Goal: Feedback & Contribution: Leave review/rating

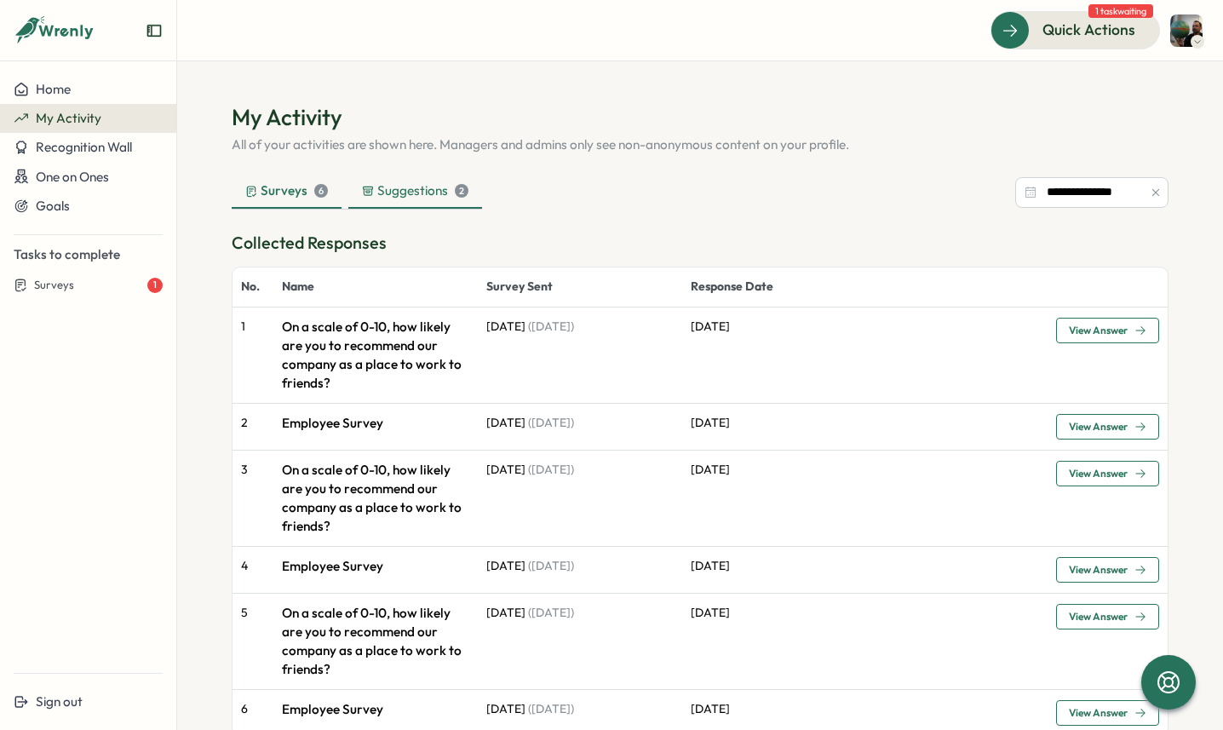
click at [411, 193] on div "Suggestions 2" at bounding box center [415, 190] width 106 height 19
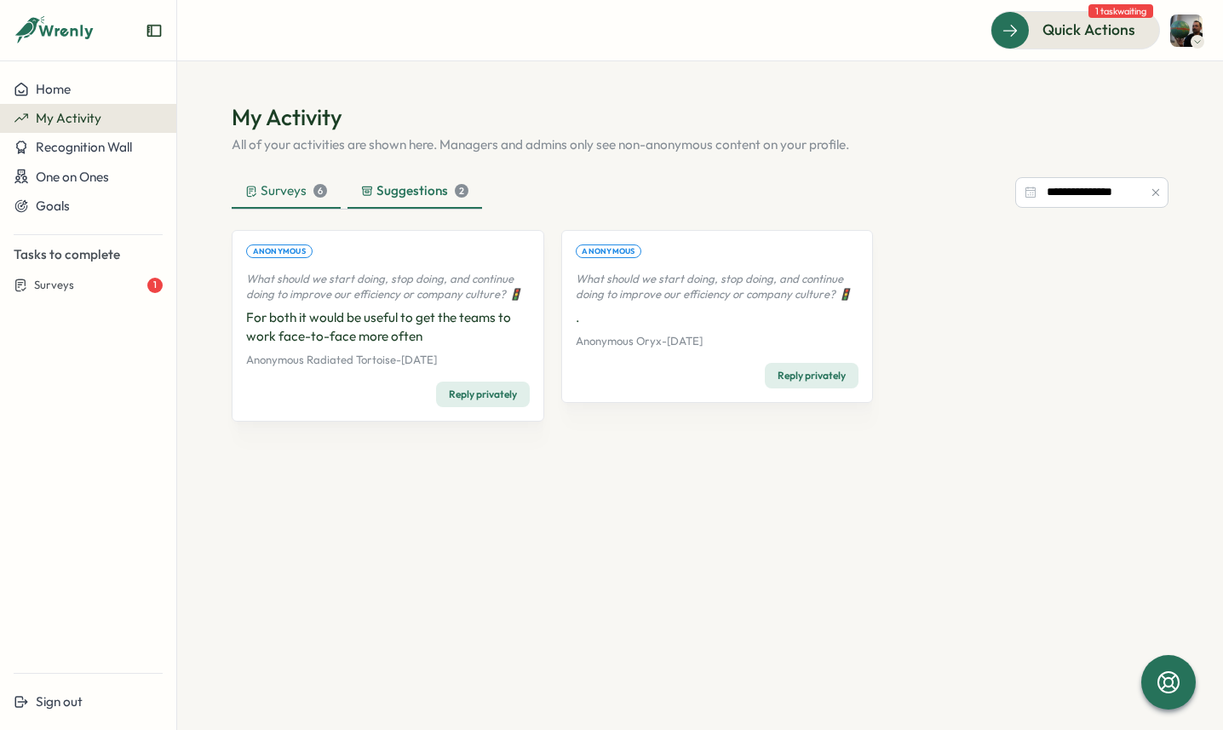
click at [284, 193] on div "Surveys 6" at bounding box center [286, 190] width 82 height 19
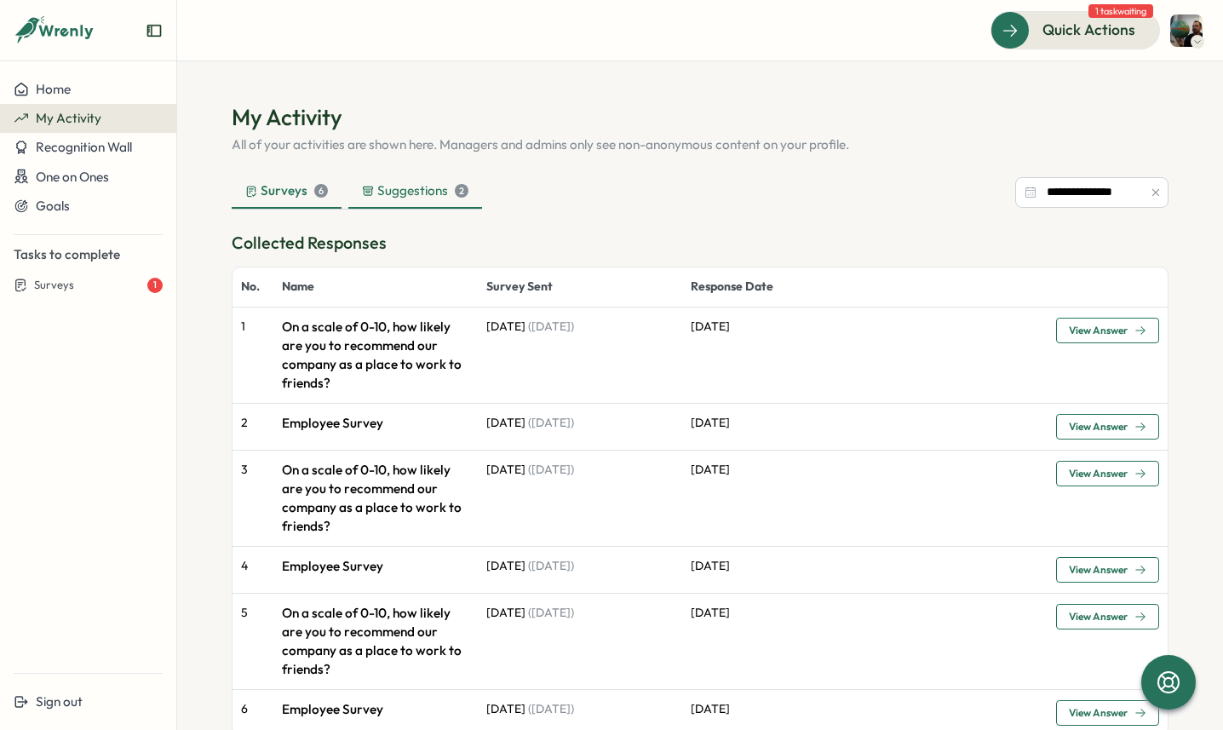
click at [382, 190] on div "Suggestions 2" at bounding box center [415, 190] width 106 height 19
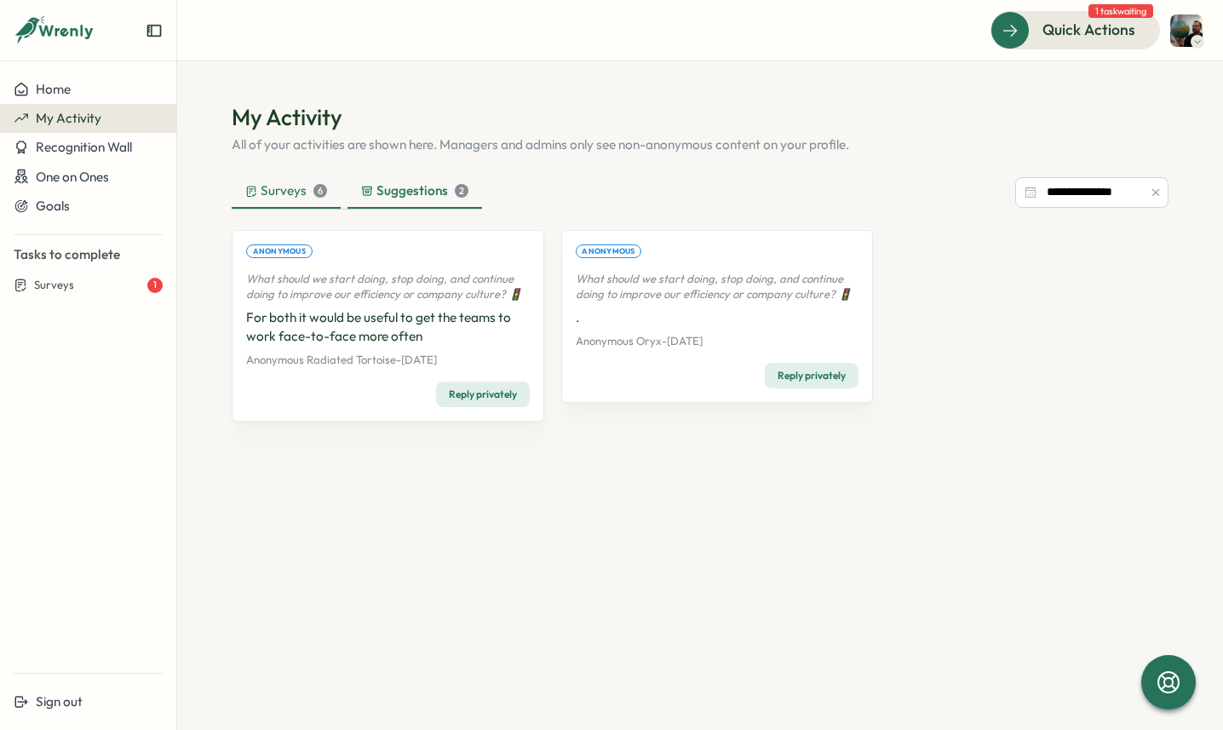
click at [298, 187] on div "Surveys 6" at bounding box center [286, 190] width 82 height 19
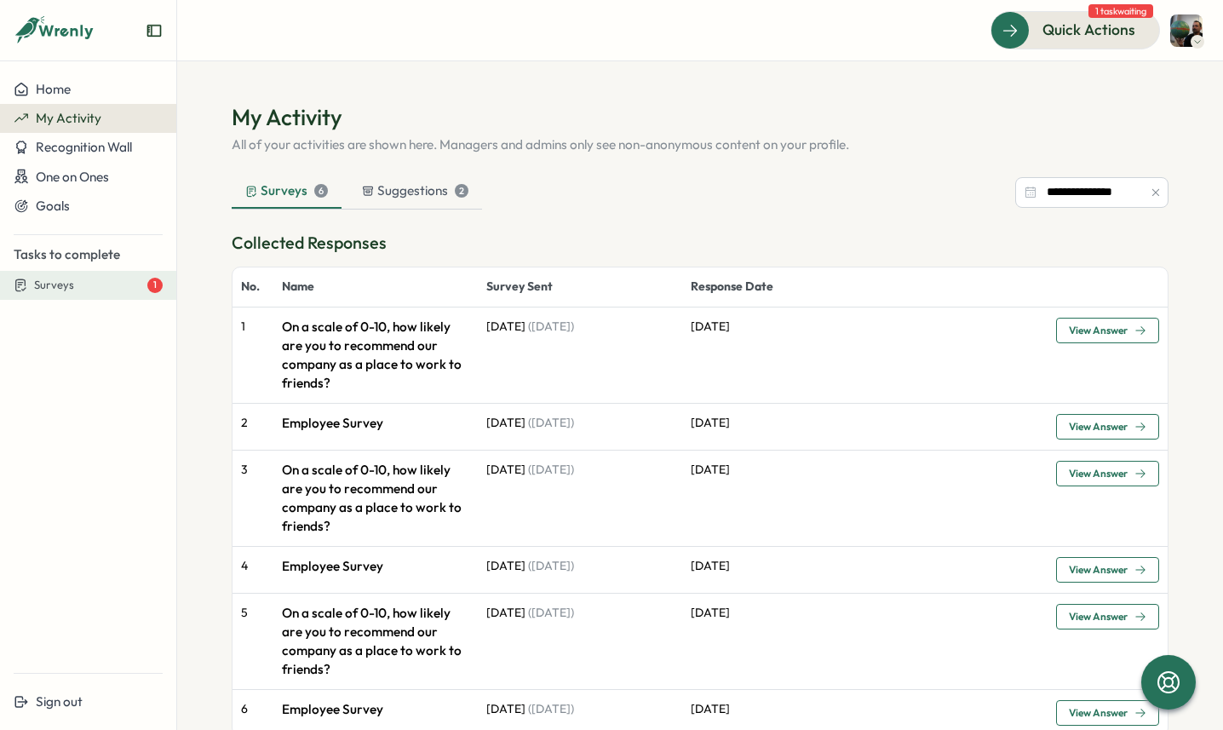
click at [106, 287] on div "Surveys 1" at bounding box center [98, 285] width 129 height 15
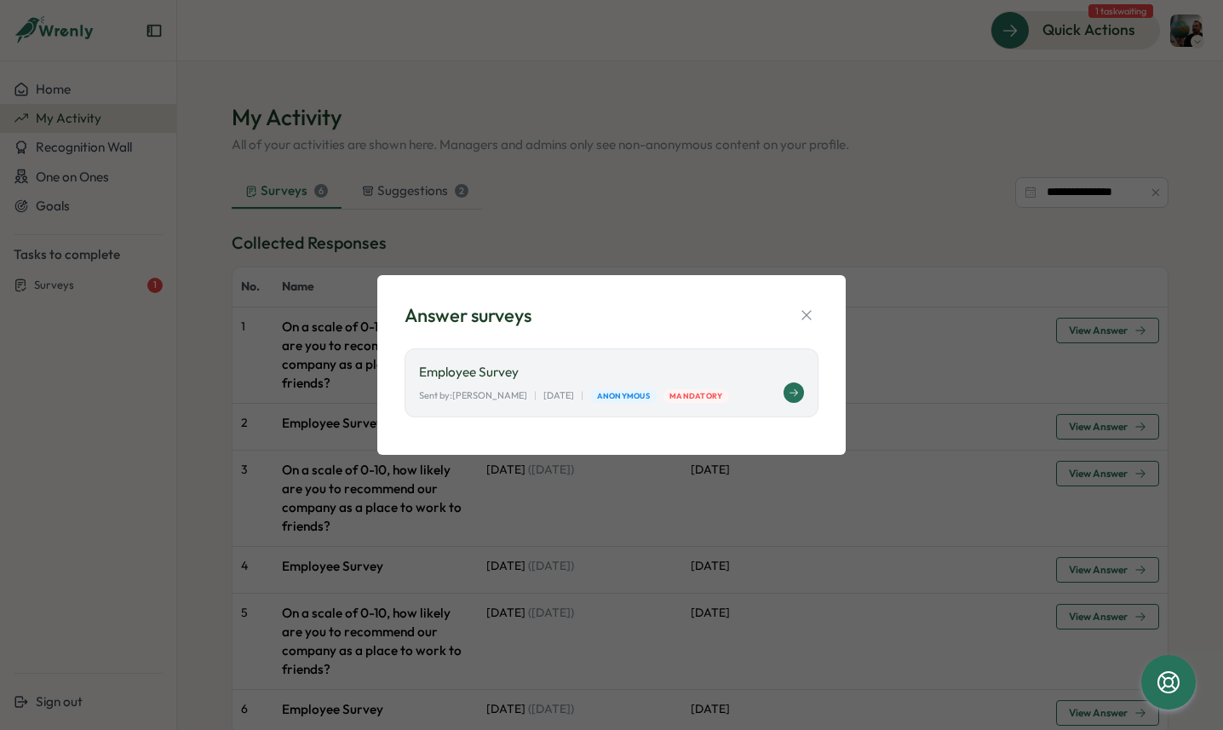
click at [575, 380] on p "Employee Survey" at bounding box center [611, 372] width 385 height 19
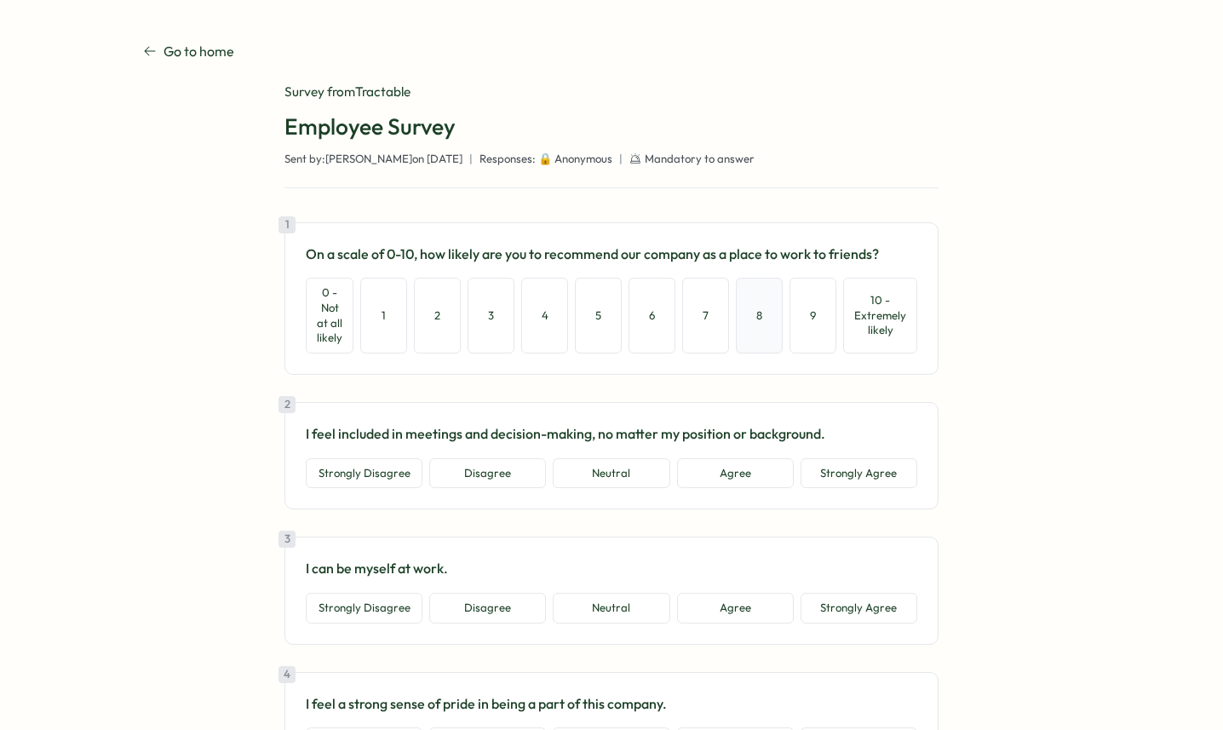
click at [769, 325] on button "8" at bounding box center [759, 315] width 47 height 75
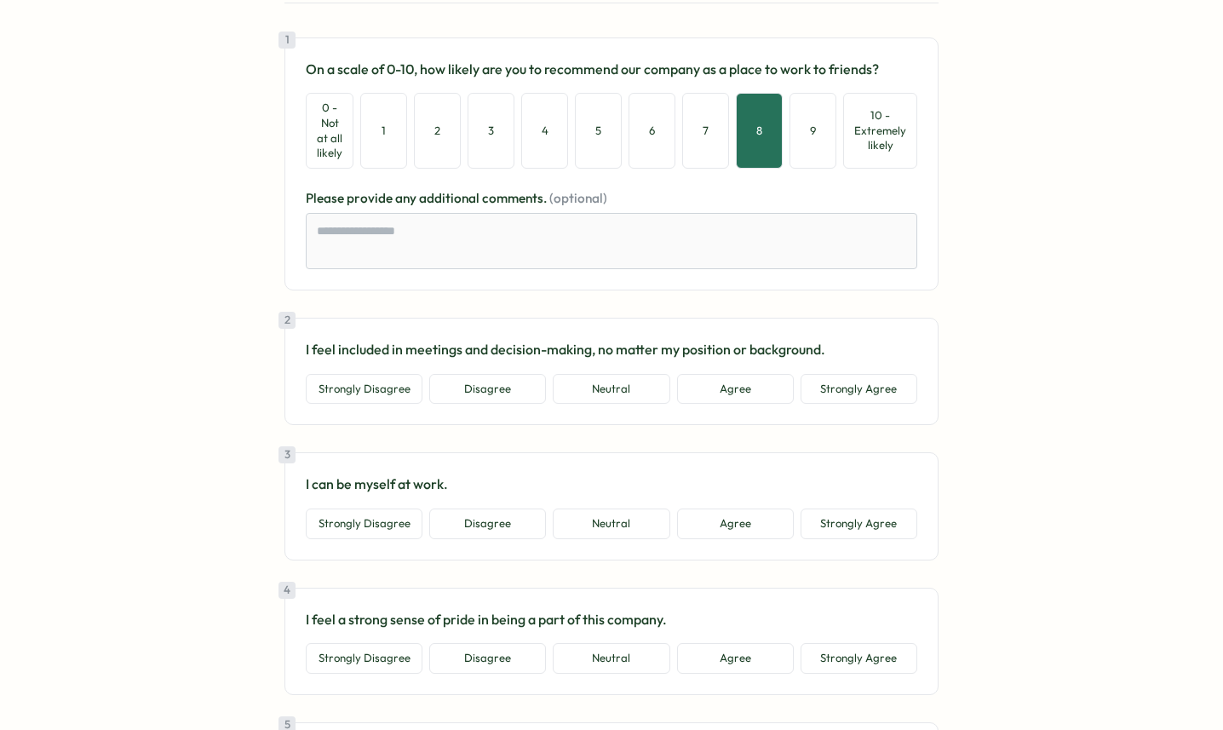
scroll to position [203, 0]
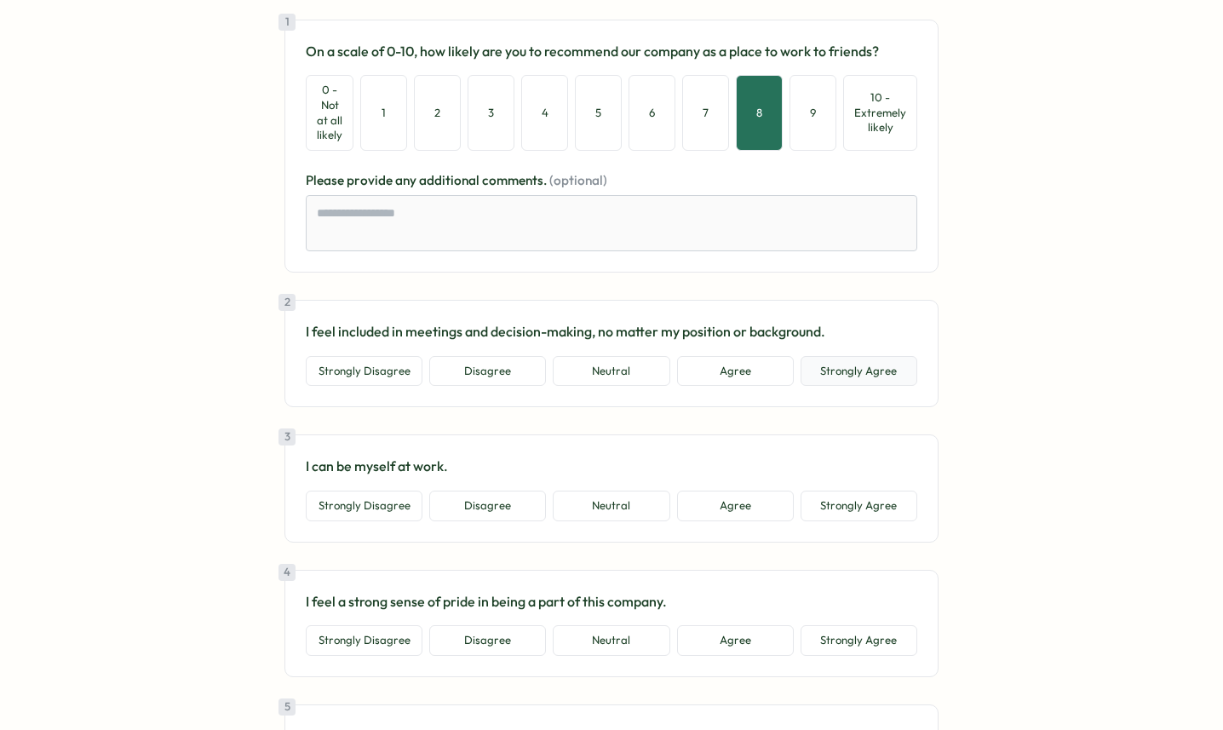
click at [839, 375] on button "Strongly Agree" at bounding box center [858, 371] width 117 height 31
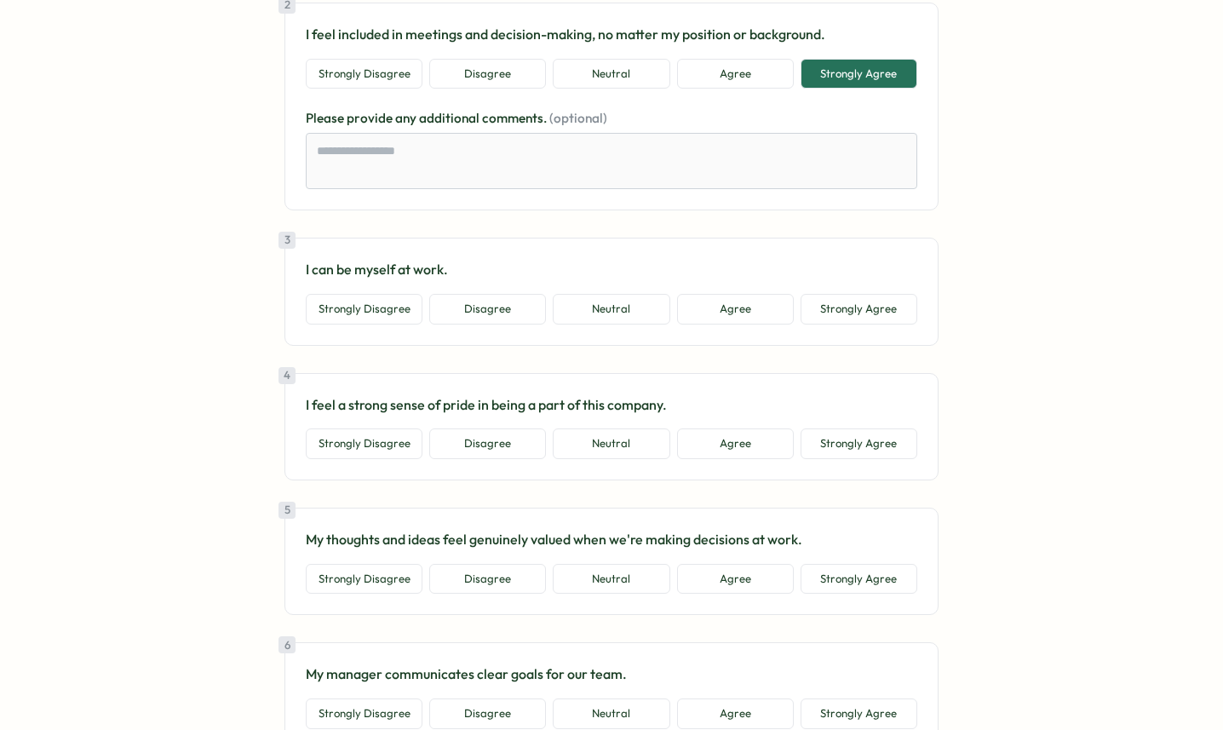
scroll to position [501, 0]
click at [862, 308] on button "Strongly Agree" at bounding box center [858, 307] width 117 height 31
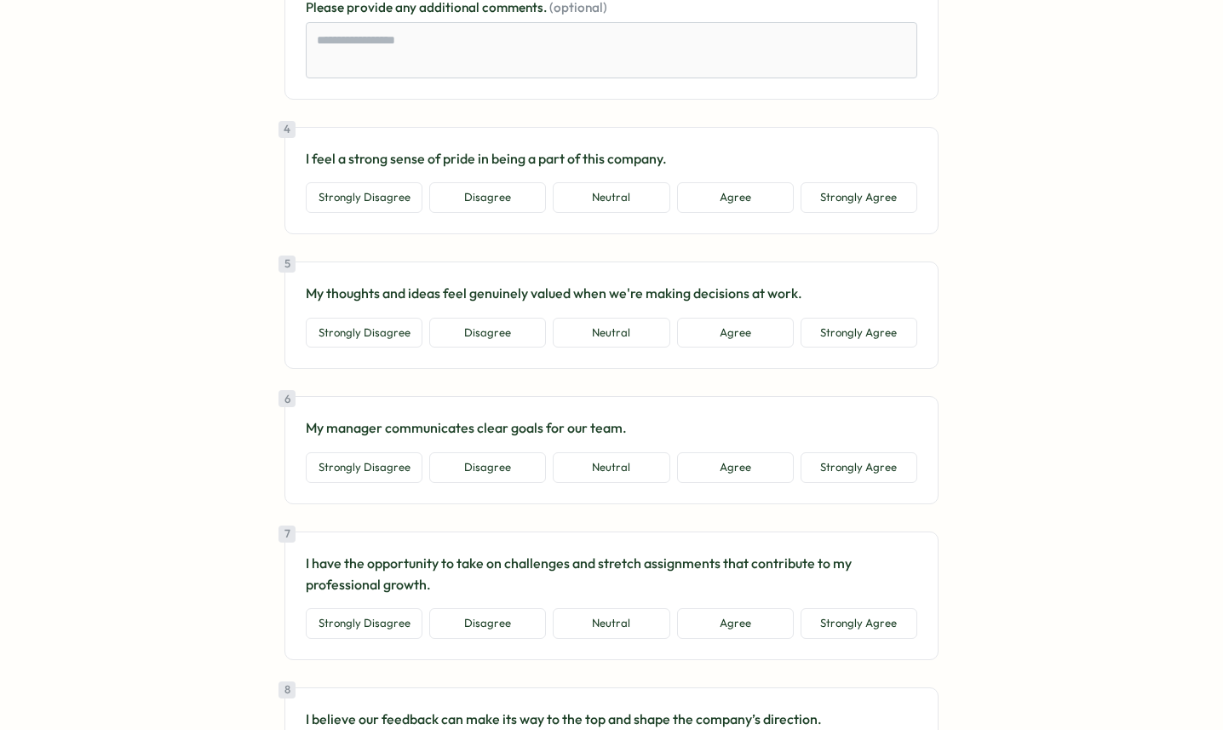
scroll to position [848, 0]
click at [734, 193] on button "Agree" at bounding box center [735, 195] width 117 height 31
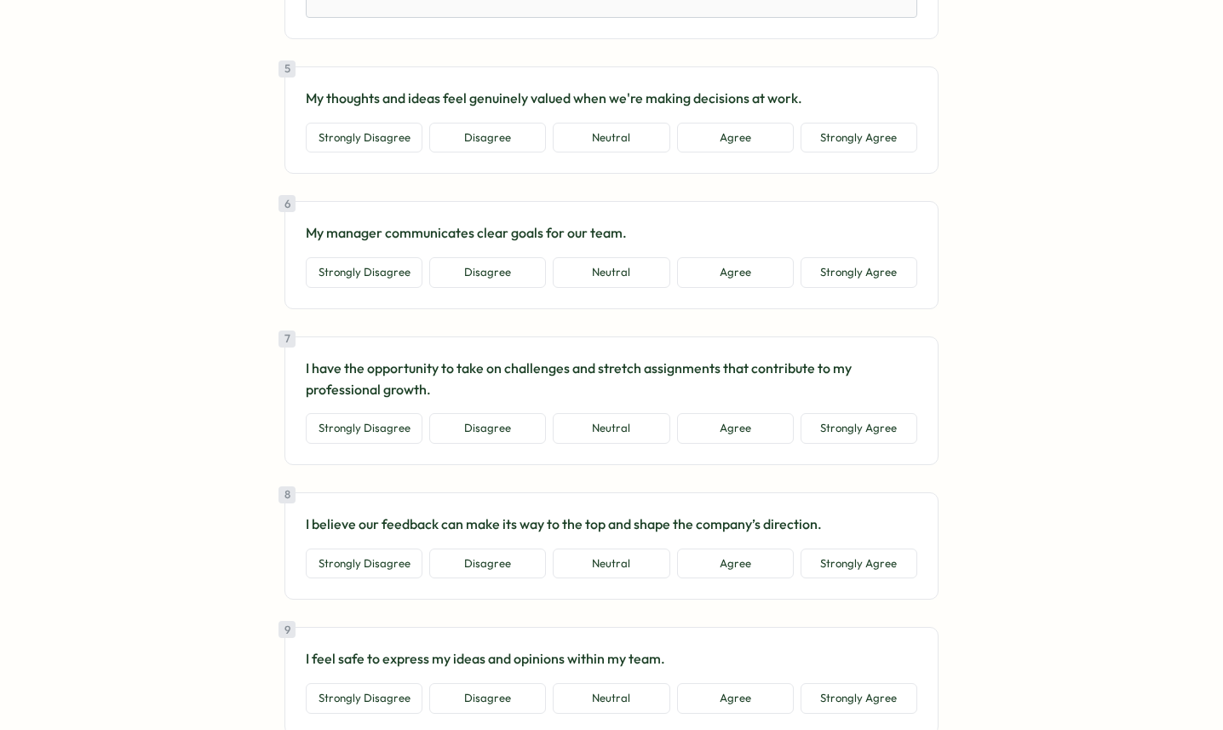
scroll to position [1143, 0]
click at [841, 143] on button "Strongly Agree" at bounding box center [858, 136] width 117 height 31
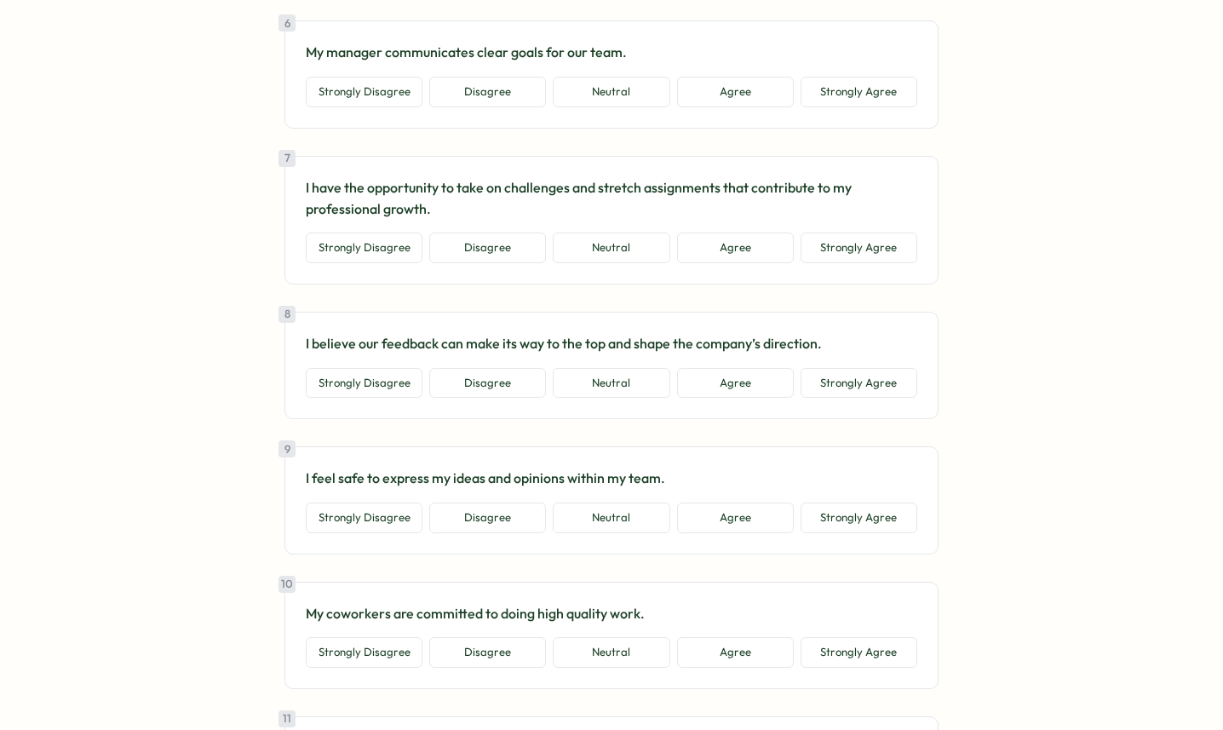
scroll to position [1424, 0]
click at [846, 93] on button "Strongly Agree" at bounding box center [858, 91] width 117 height 31
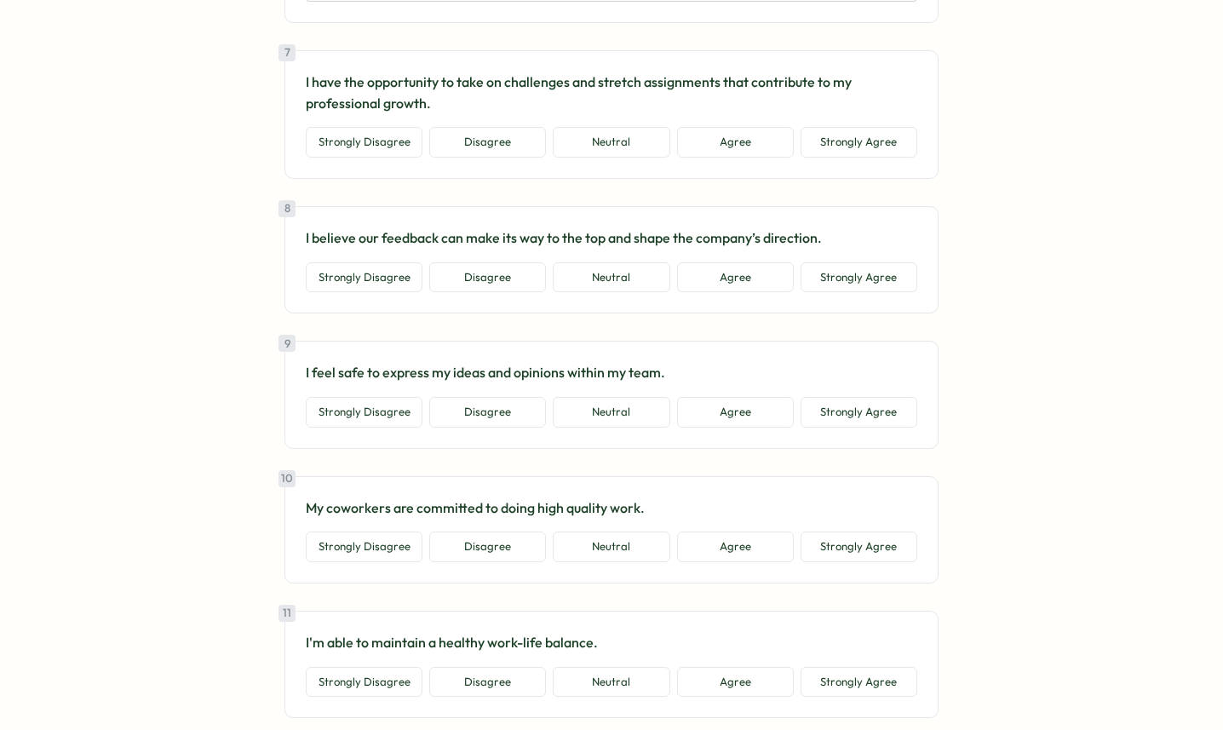
scroll to position [1632, 0]
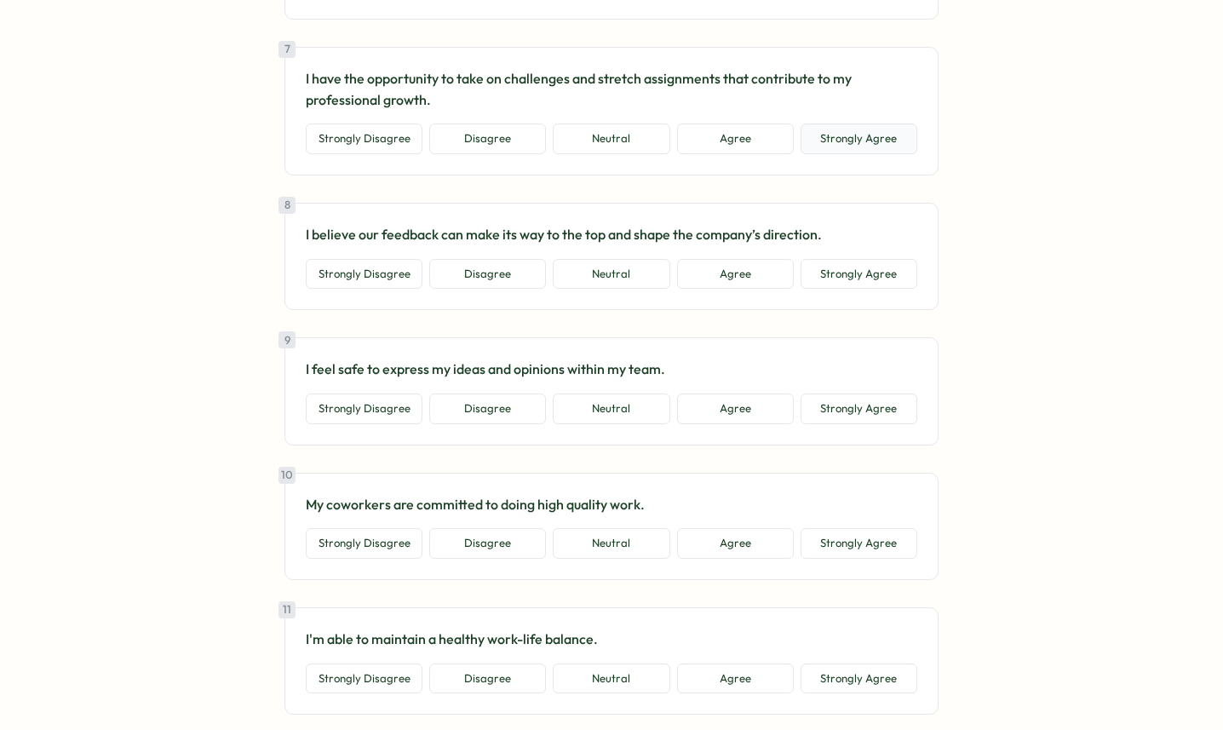
click at [830, 132] on button "Strongly Agree" at bounding box center [858, 138] width 117 height 31
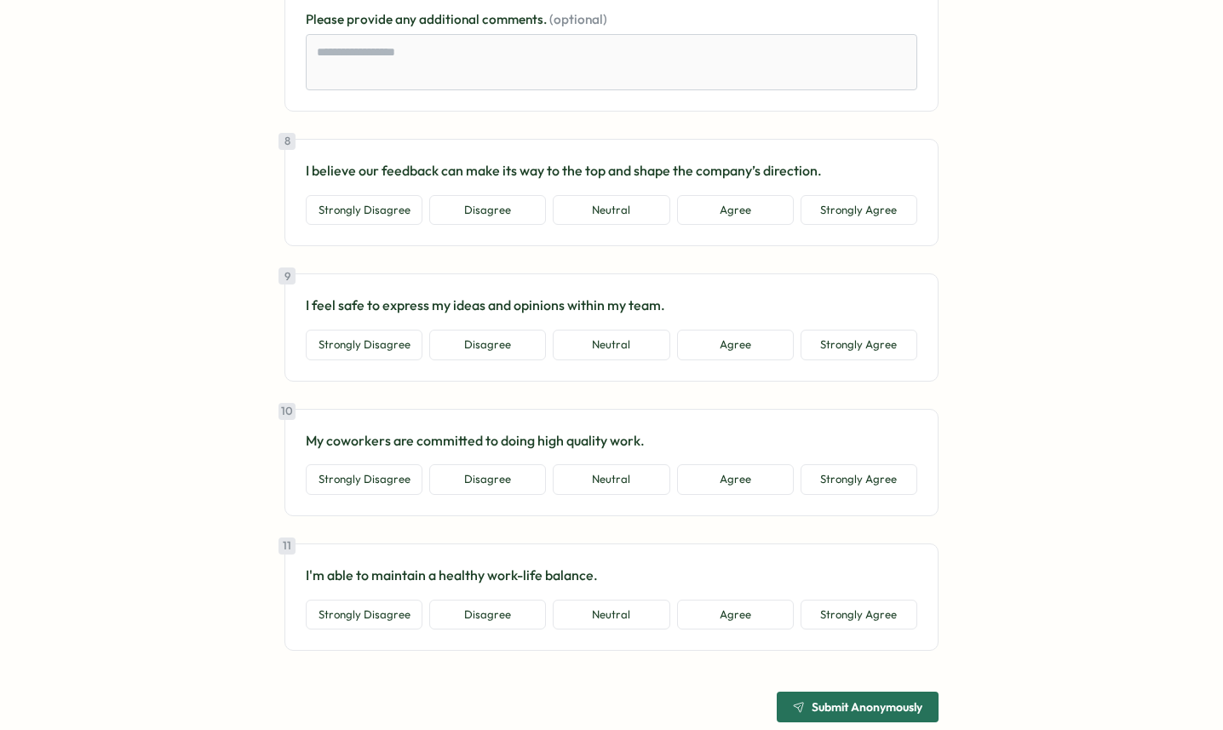
scroll to position [1798, 0]
click at [841, 218] on button "Strongly Agree" at bounding box center [858, 208] width 117 height 31
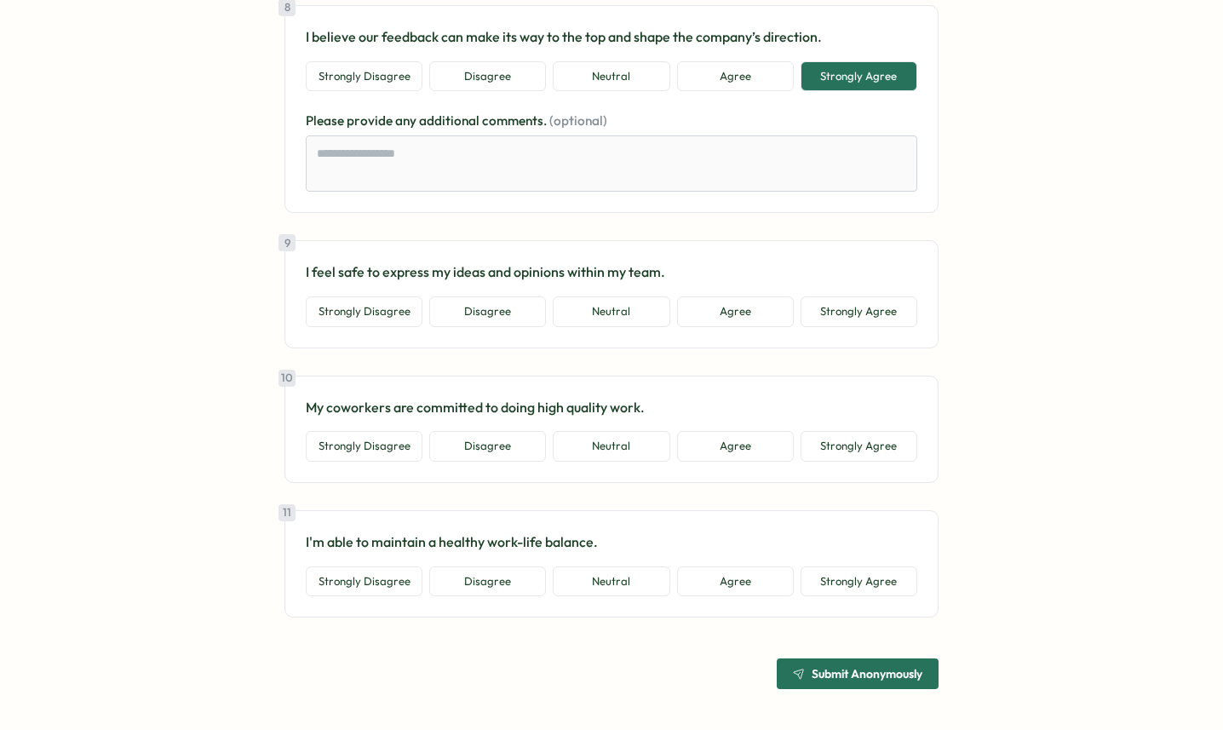
scroll to position [1930, 0]
click at [851, 323] on button "Strongly Agree" at bounding box center [858, 311] width 117 height 31
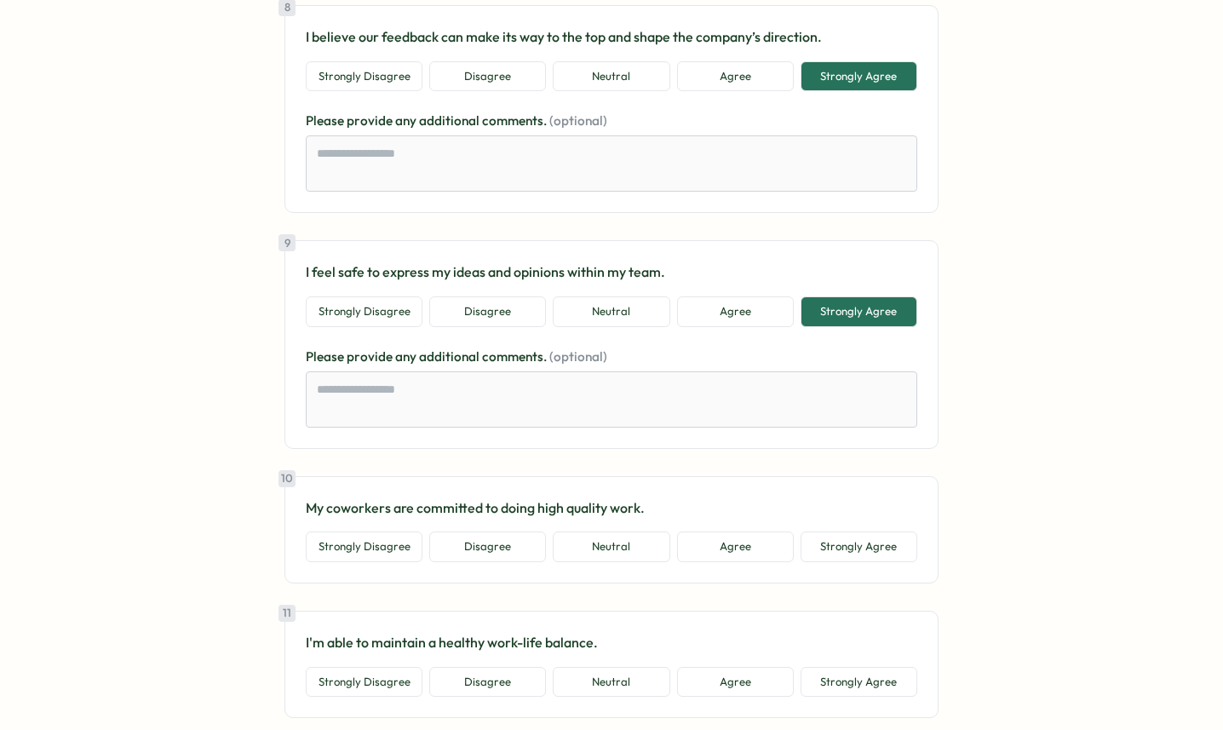
scroll to position [2031, 0]
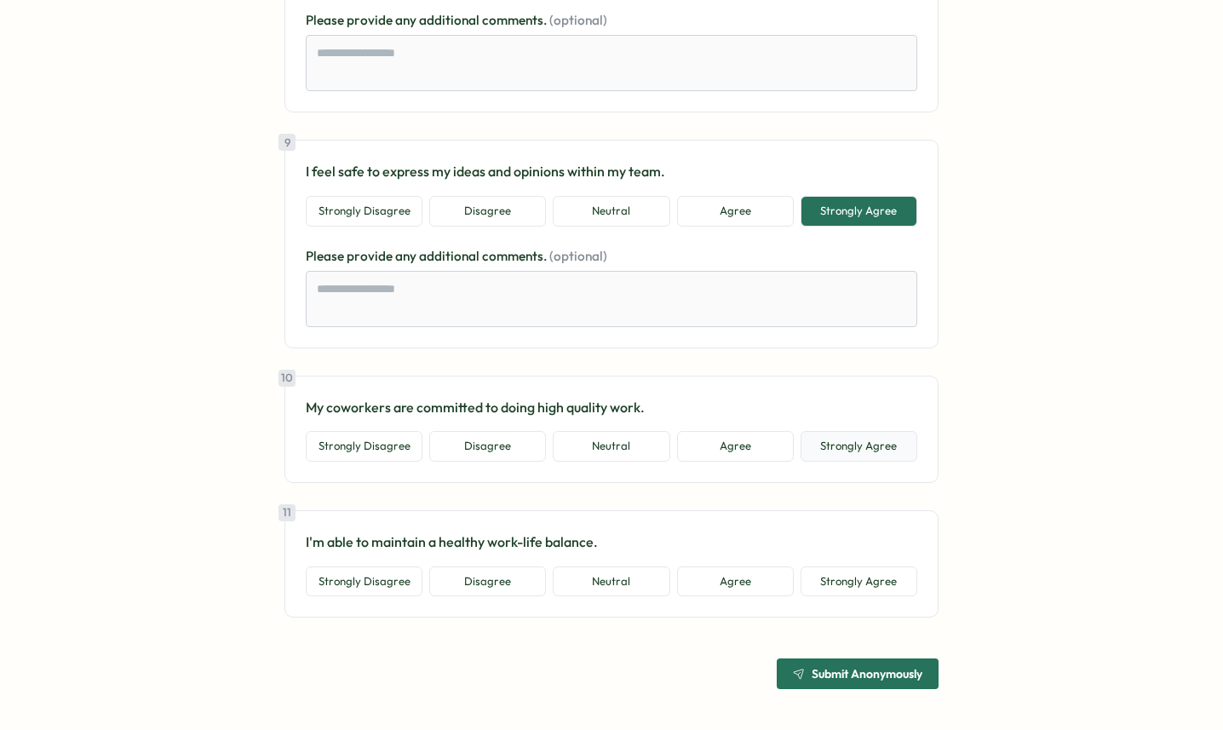
click at [854, 446] on button "Strongly Agree" at bounding box center [858, 446] width 117 height 31
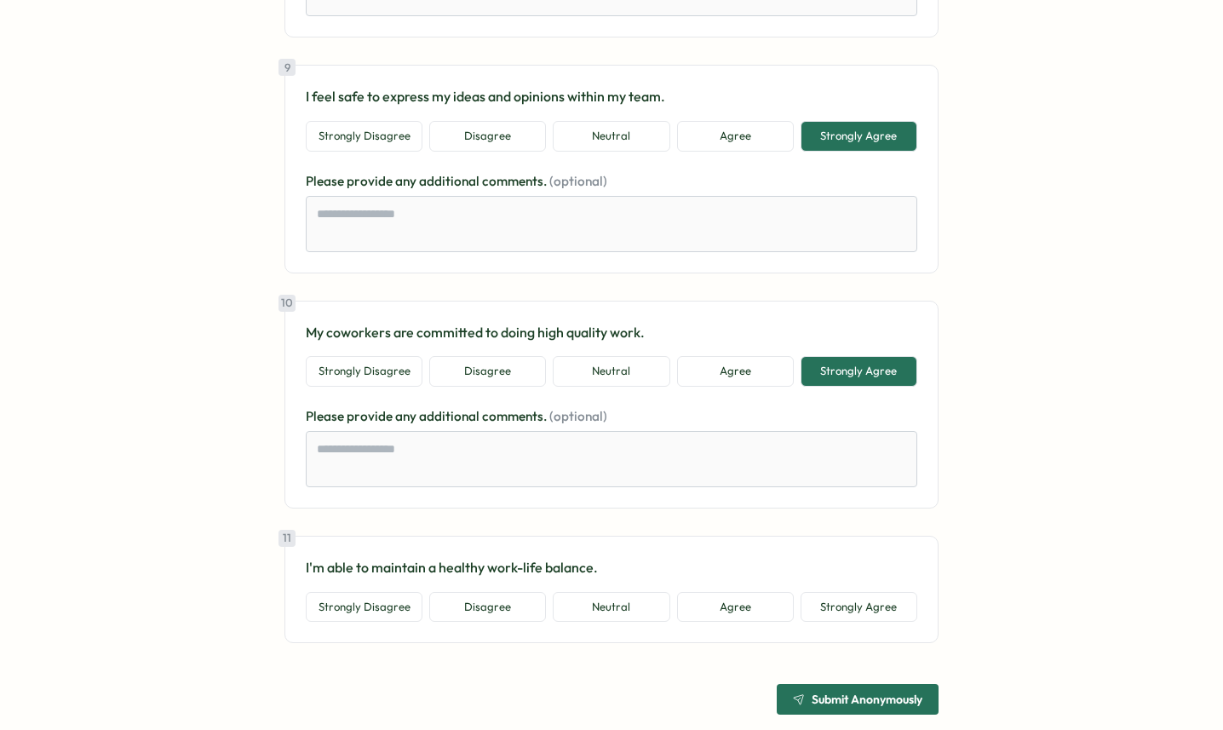
scroll to position [2131, 0]
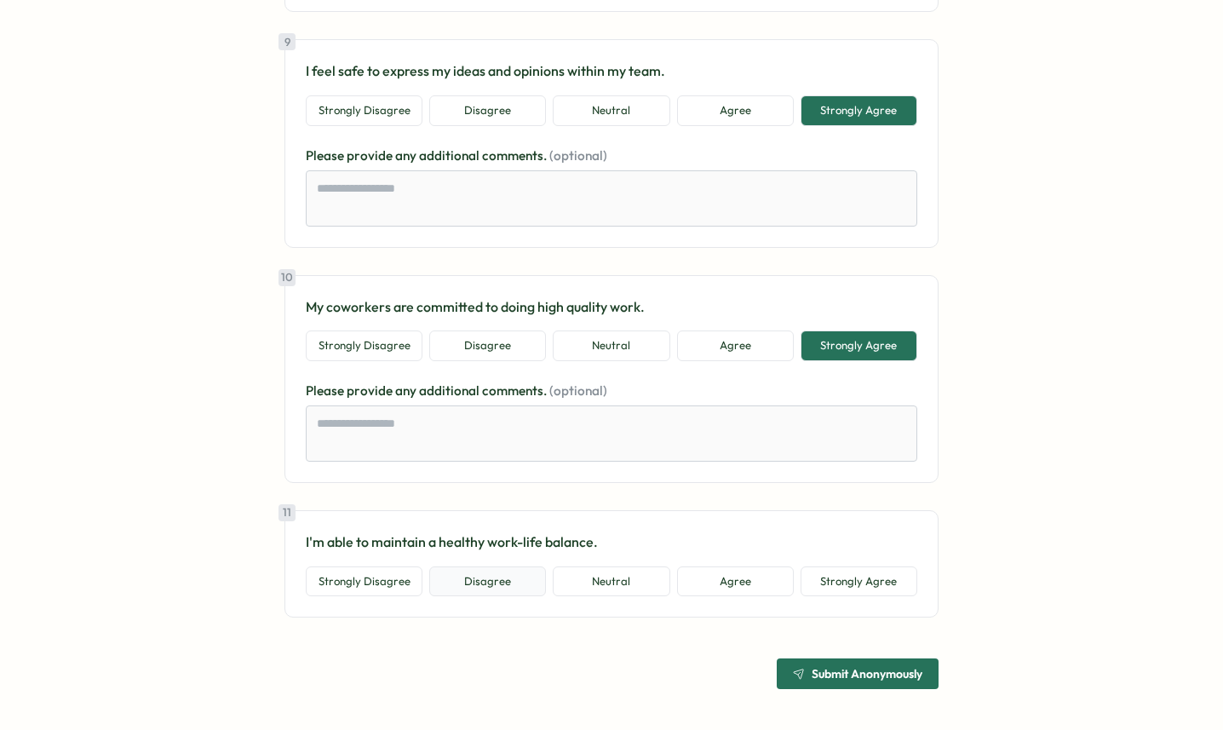
click at [456, 580] on button "Disagree" at bounding box center [487, 581] width 117 height 31
type textarea "*"
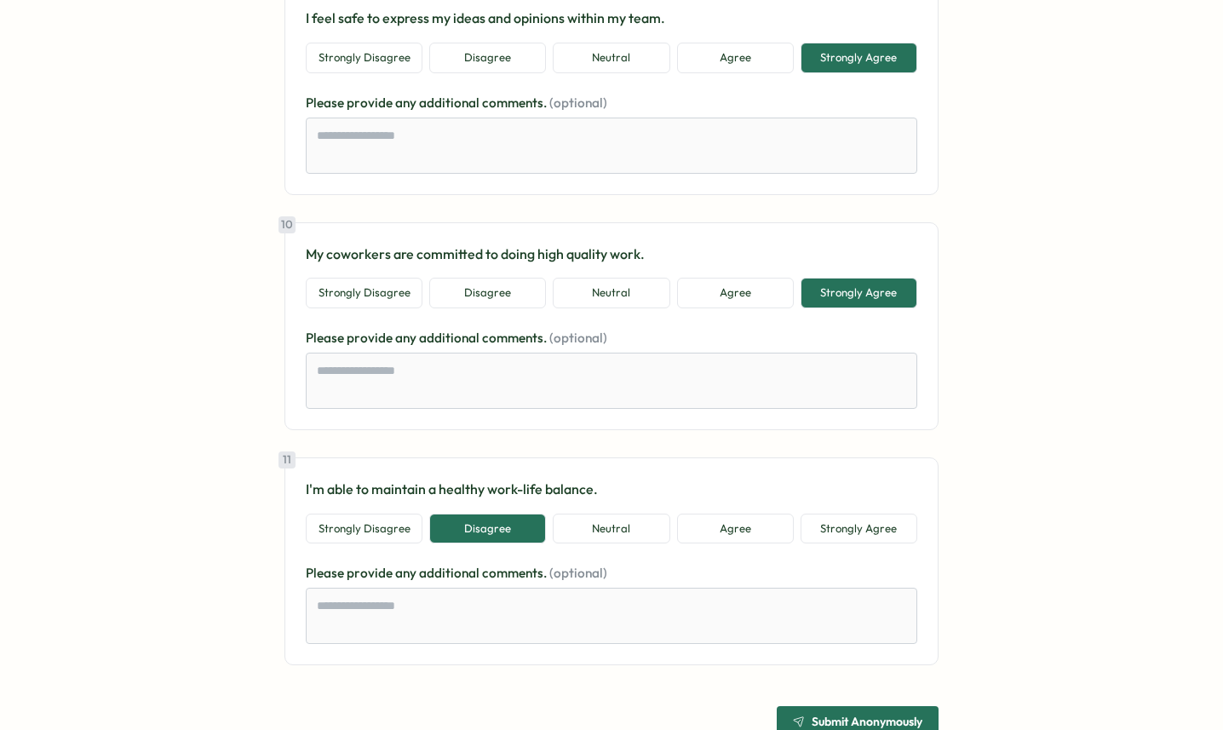
scroll to position [2231, 0]
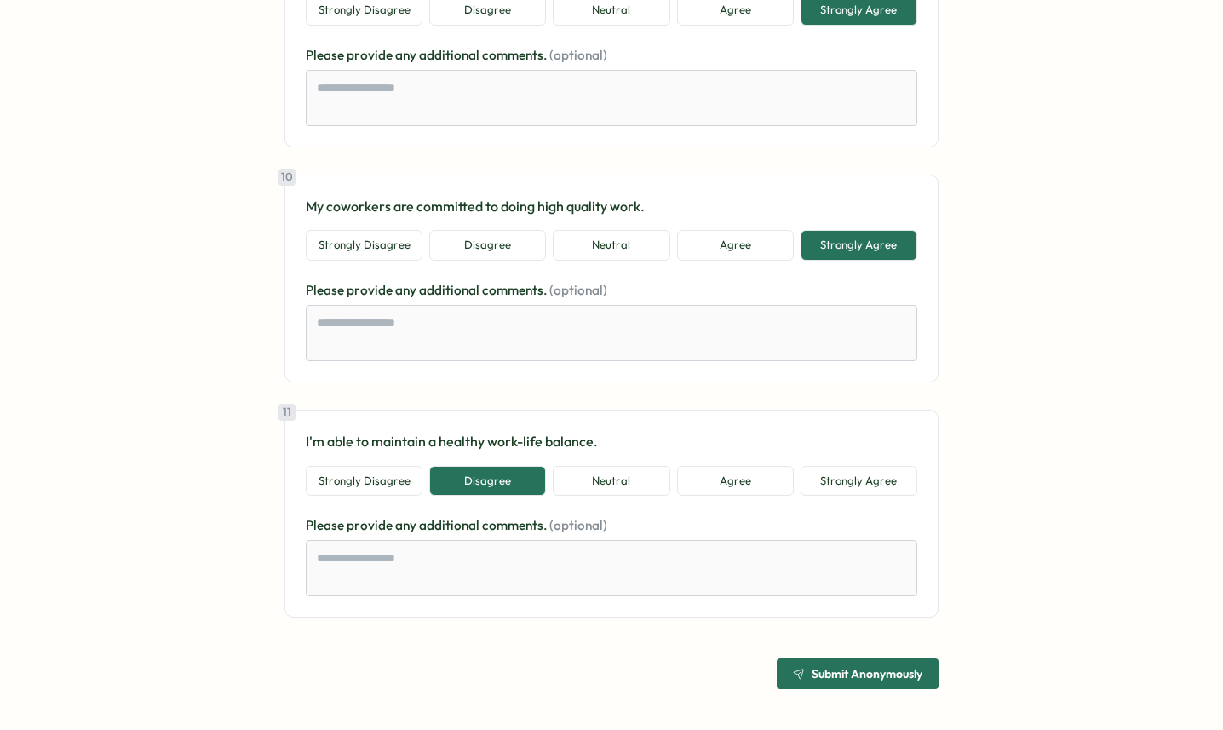
click at [916, 662] on span "Submit Anonymously" at bounding box center [857, 673] width 129 height 29
